Goal: Complete application form: Complete application form

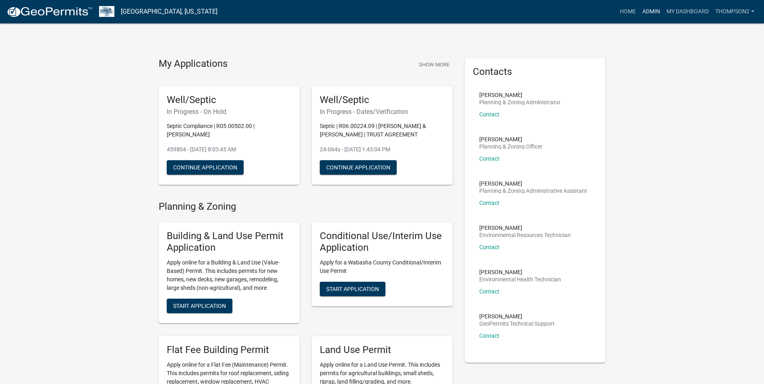
click at [642, 13] on link "Admin" at bounding box center [651, 11] width 24 height 15
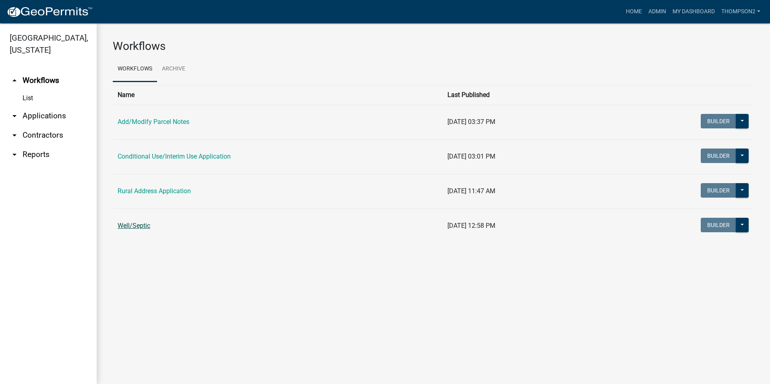
click at [147, 222] on link "Well/Septic" at bounding box center [134, 226] width 33 height 8
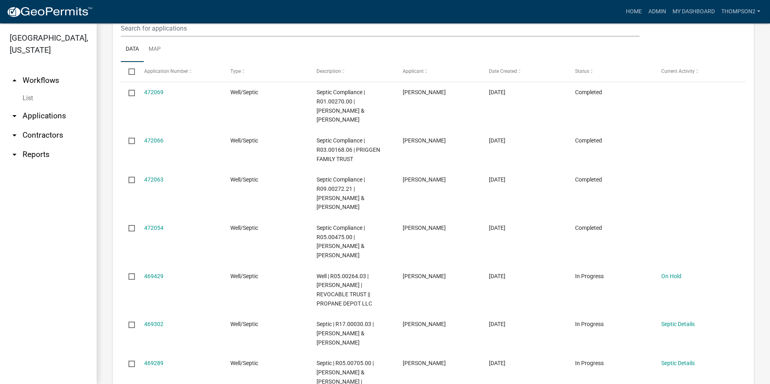
scroll to position [846, 0]
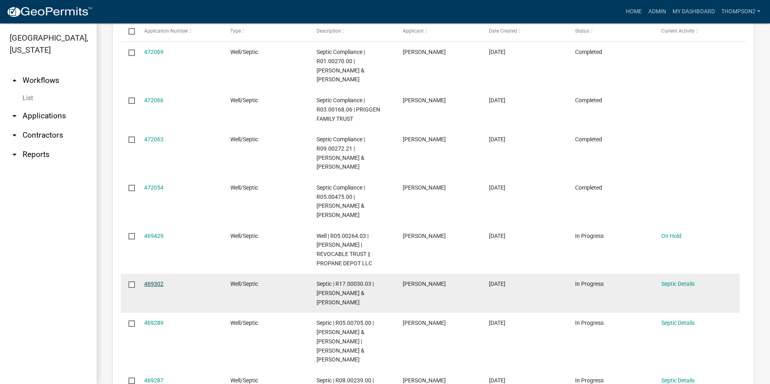
click at [158, 281] on link "469302" at bounding box center [153, 284] width 19 height 6
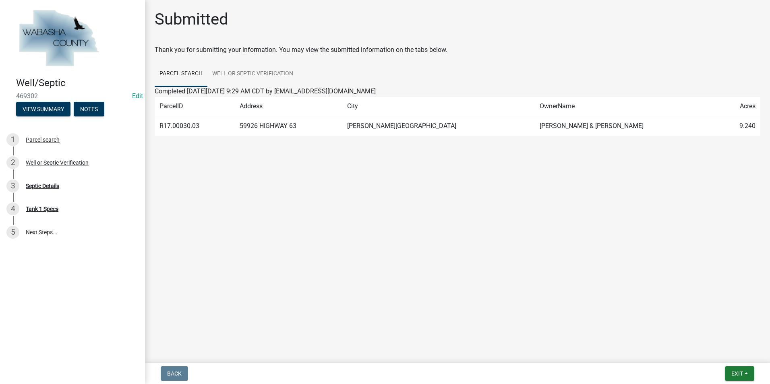
click at [54, 191] on div "3 Septic Details" at bounding box center [69, 186] width 126 height 13
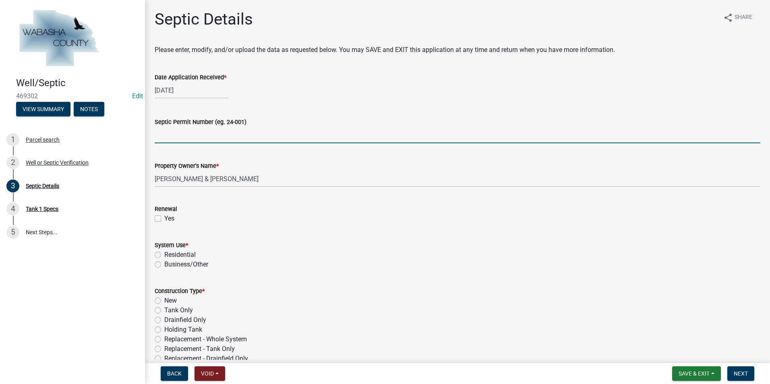
click at [156, 133] on input "Septic Permit Number (eg. 24-001)" at bounding box center [458, 135] width 606 height 17
type input "25-040s"
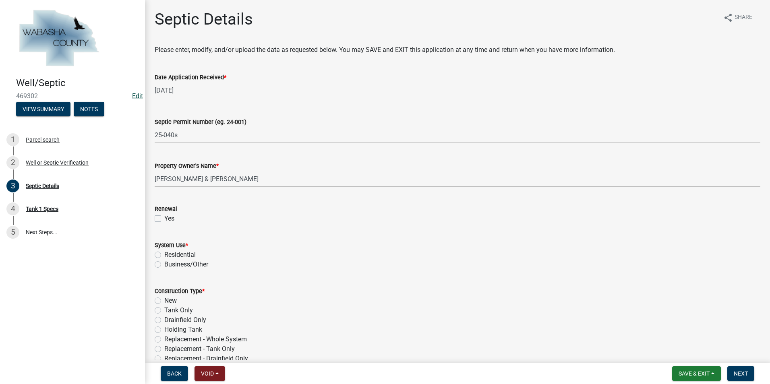
click at [134, 96] on link "Edit" at bounding box center [137, 96] width 11 height 8
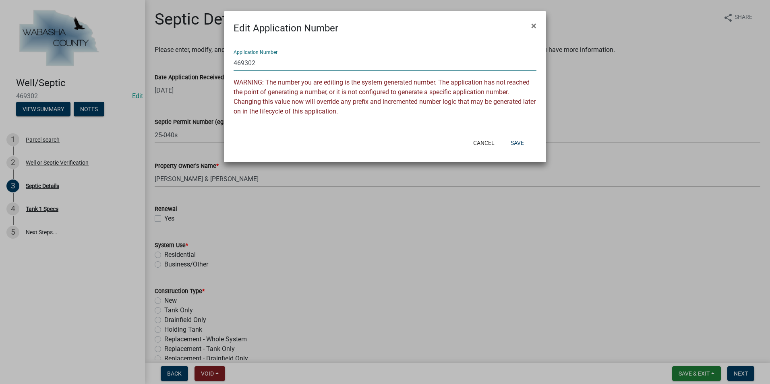
drag, startPoint x: 262, startPoint y: 64, endPoint x: 230, endPoint y: 62, distance: 32.7
click at [230, 62] on div "Application Number 469302 WARNING: The number you are editing is the system gen…" at bounding box center [385, 83] width 322 height 97
type input "25-040s"
click at [516, 141] on button "Save" at bounding box center [517, 143] width 26 height 15
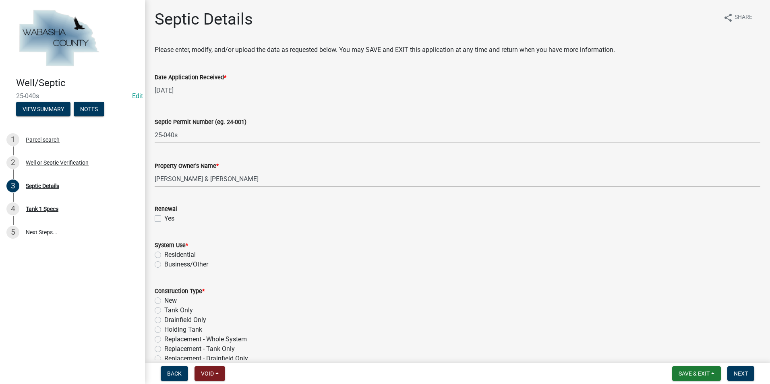
click at [164, 255] on label "Residential" at bounding box center [179, 255] width 31 height 10
click at [164, 255] on input "Residential" at bounding box center [166, 252] width 5 height 5
radio input "true"
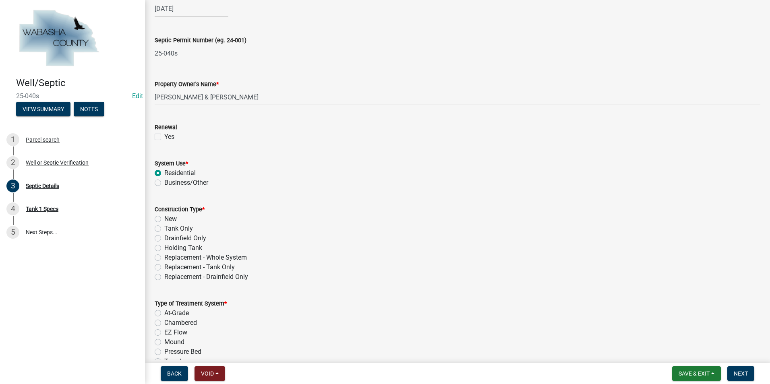
scroll to position [121, 0]
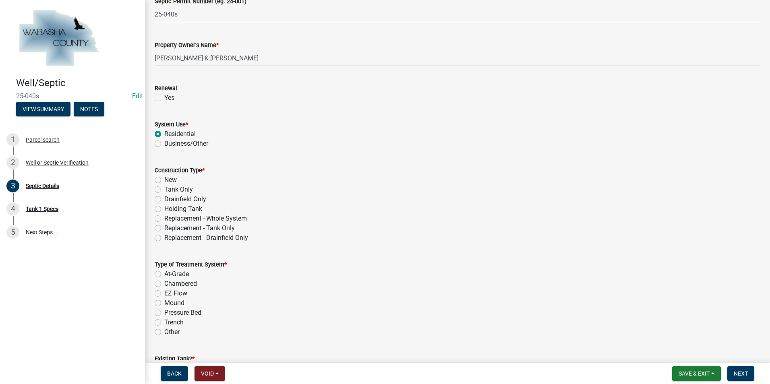
click at [164, 220] on label "Replacement - Whole System" at bounding box center [205, 219] width 83 height 10
click at [164, 219] on input "Replacement - Whole System" at bounding box center [166, 216] width 5 height 5
radio input "true"
click at [164, 284] on label "Chambered" at bounding box center [180, 284] width 33 height 10
click at [164, 284] on input "Chambered" at bounding box center [166, 281] width 5 height 5
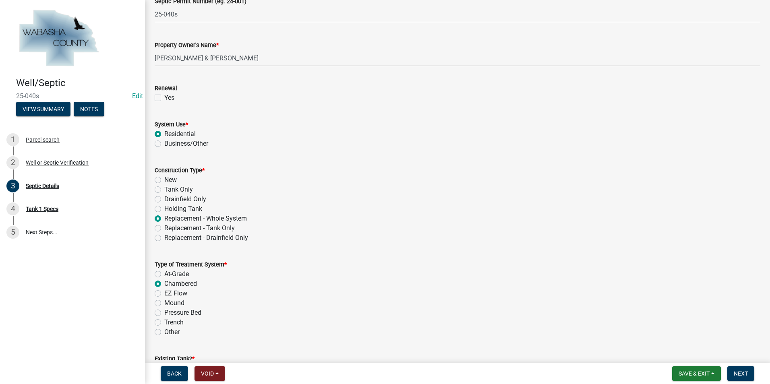
radio input "true"
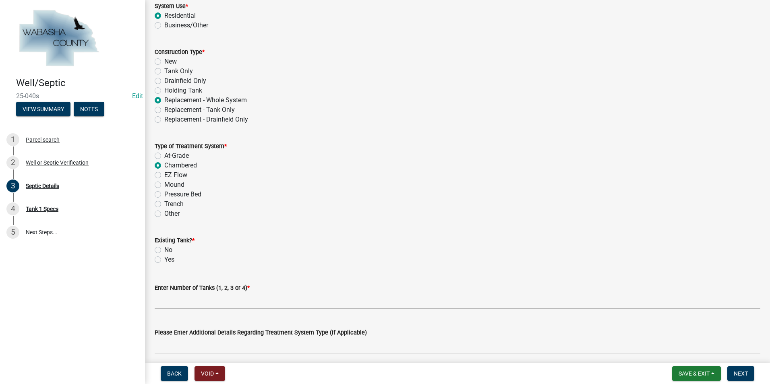
scroll to position [242, 0]
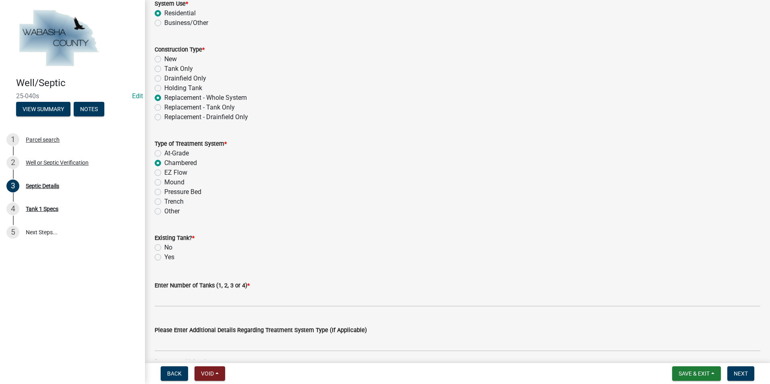
click at [164, 248] on label "No" at bounding box center [168, 248] width 8 height 10
click at [164, 248] on input "No" at bounding box center [166, 245] width 5 height 5
radio input "true"
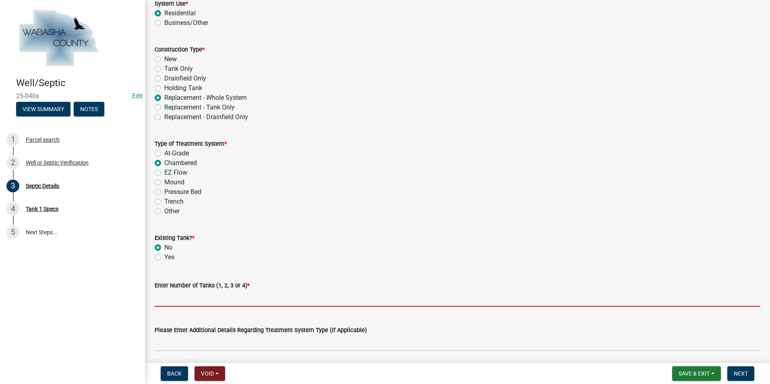
click at [163, 297] on input "text" at bounding box center [458, 298] width 606 height 17
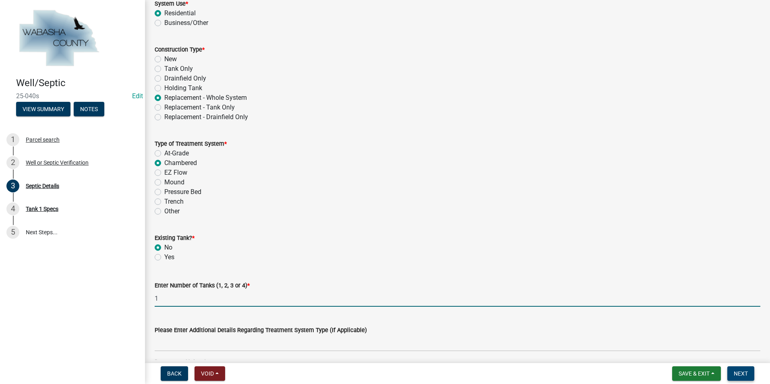
type input "1"
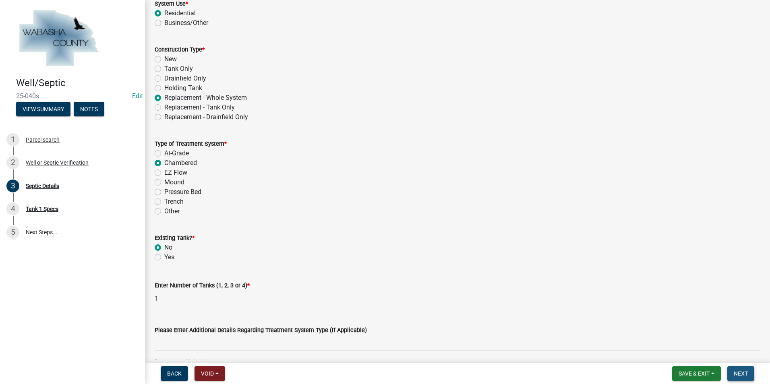
click at [730, 373] on button "Next" at bounding box center [741, 374] width 27 height 15
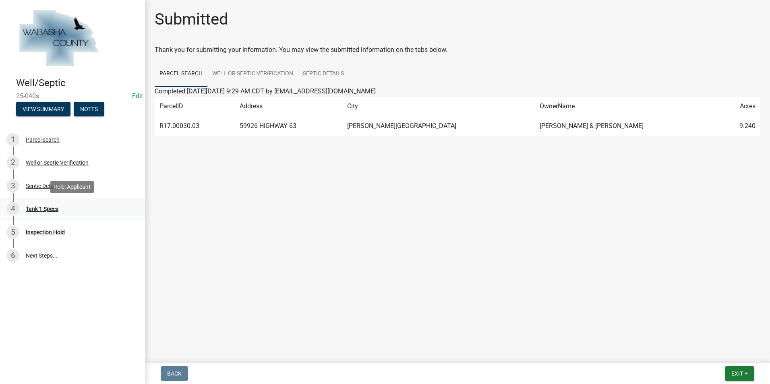
click at [44, 210] on div "Tank 1 Specs" at bounding box center [42, 209] width 33 height 6
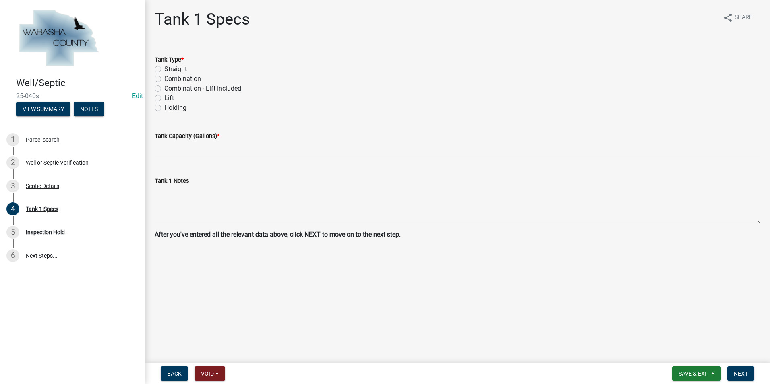
click at [164, 90] on label "Combination - Lift Included" at bounding box center [202, 89] width 77 height 10
click at [164, 89] on input "Combination - Lift Included" at bounding box center [166, 86] width 5 height 5
radio input "true"
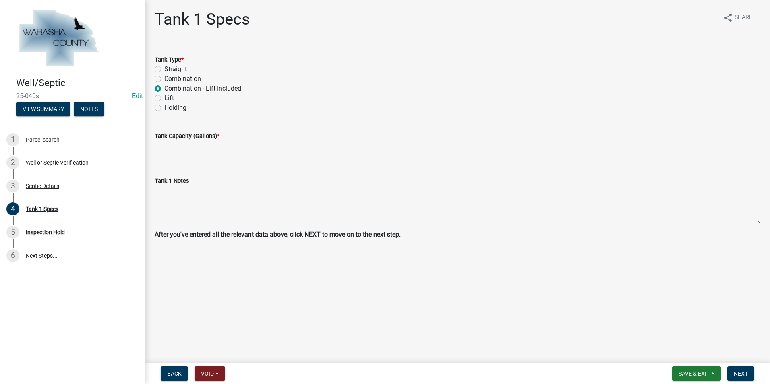
click at [162, 150] on input "text" at bounding box center [458, 149] width 606 height 17
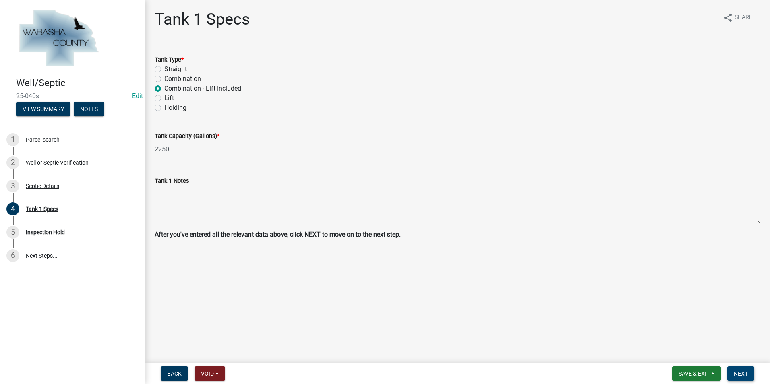
type input "2250"
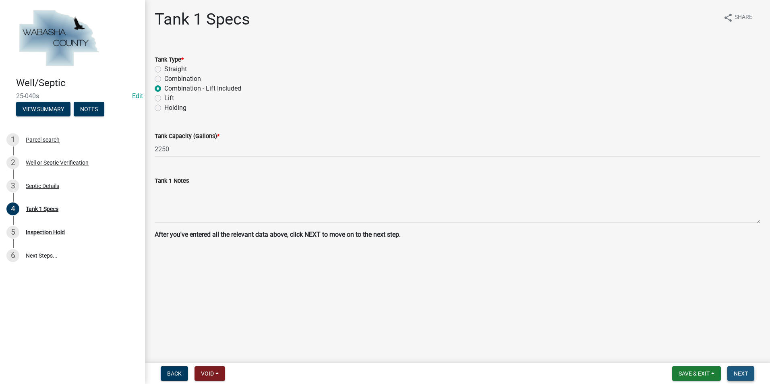
click at [740, 370] on button "Next" at bounding box center [741, 374] width 27 height 15
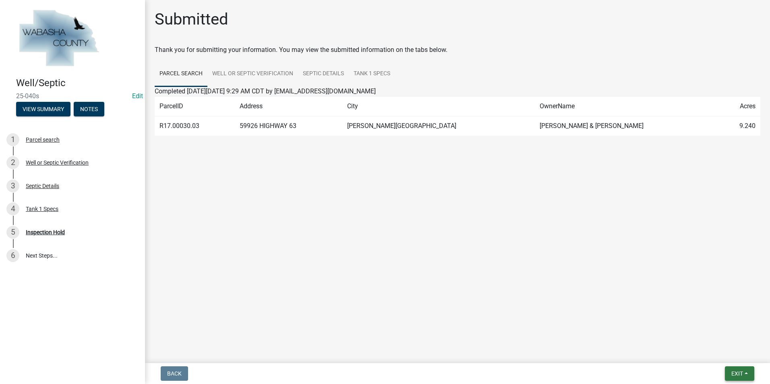
click at [750, 375] on button "Exit" at bounding box center [739, 374] width 29 height 15
click at [734, 348] on button "Save & Exit" at bounding box center [722, 352] width 64 height 19
